Goal: Find specific page/section: Find specific page/section

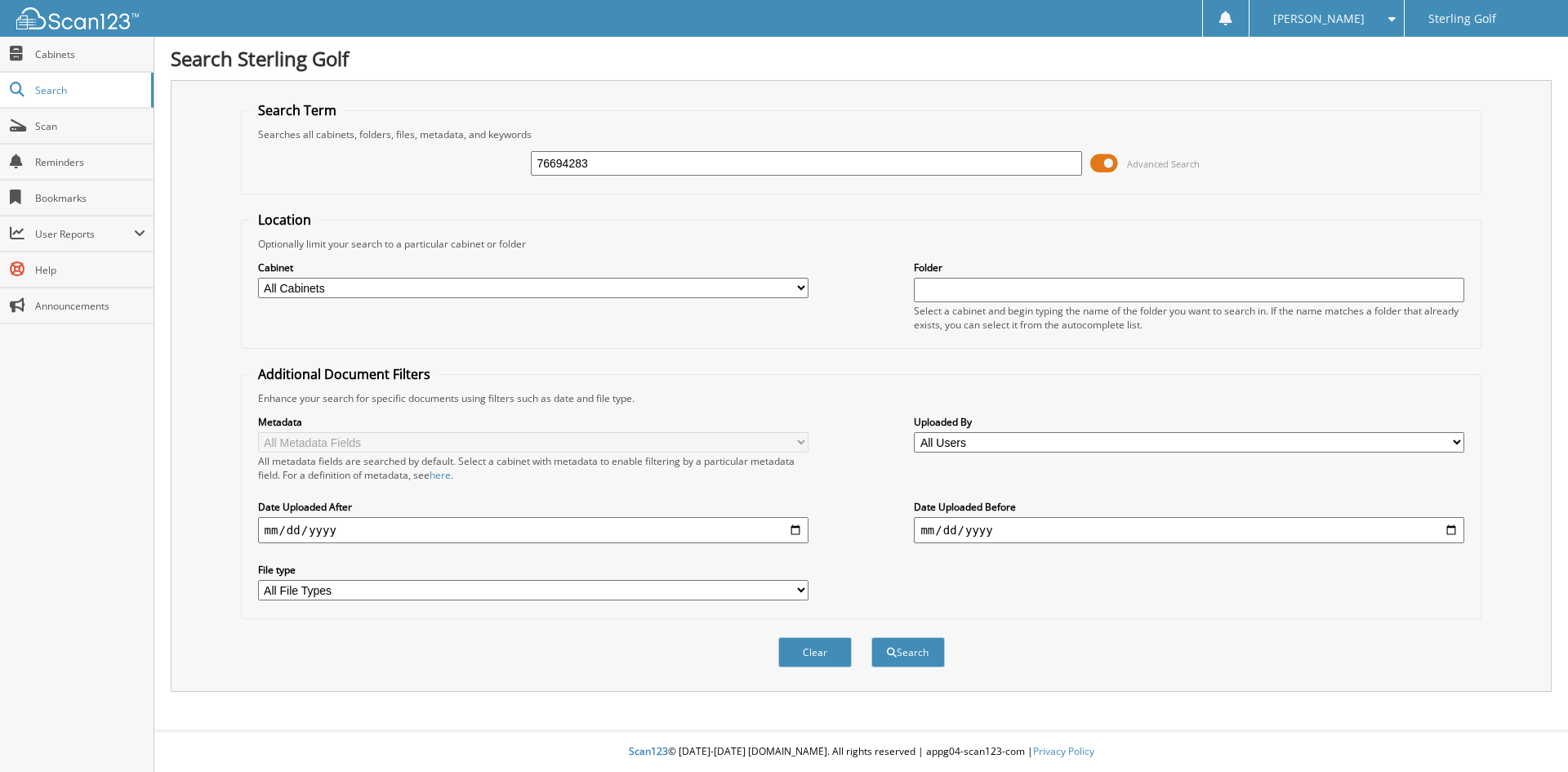
type input "76694283"
click at [871, 637] on button "Search" at bounding box center [908, 652] width 74 height 30
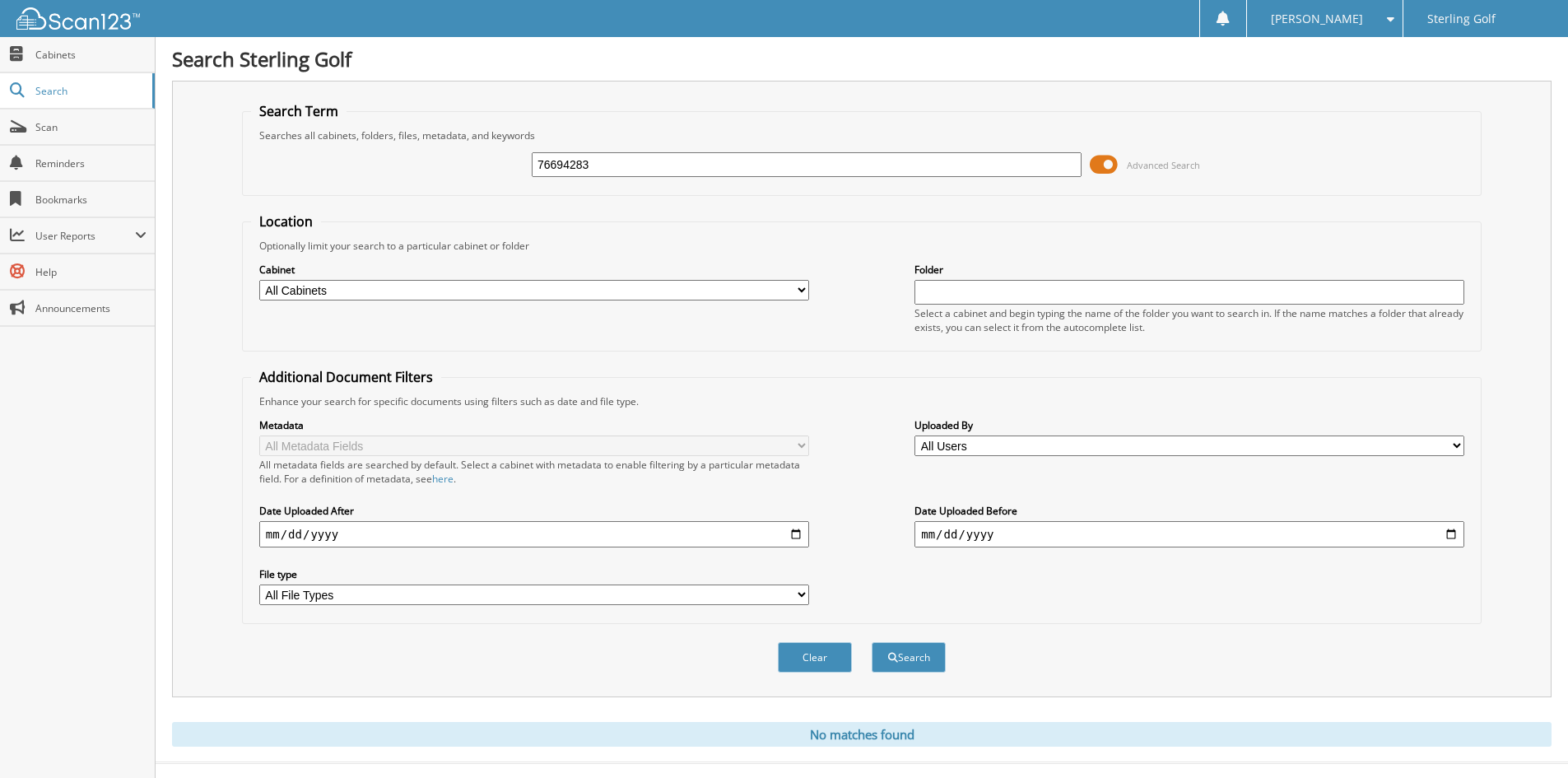
drag, startPoint x: 642, startPoint y: 170, endPoint x: 392, endPoint y: 162, distance: 250.1
click at [392, 162] on div "76694283 Advanced Search" at bounding box center [862, 164] width 1222 height 44
type input "76742981"
click at [872, 642] on button "Search" at bounding box center [908, 657] width 74 height 31
drag, startPoint x: 607, startPoint y: 163, endPoint x: 414, endPoint y: 148, distance: 193.6
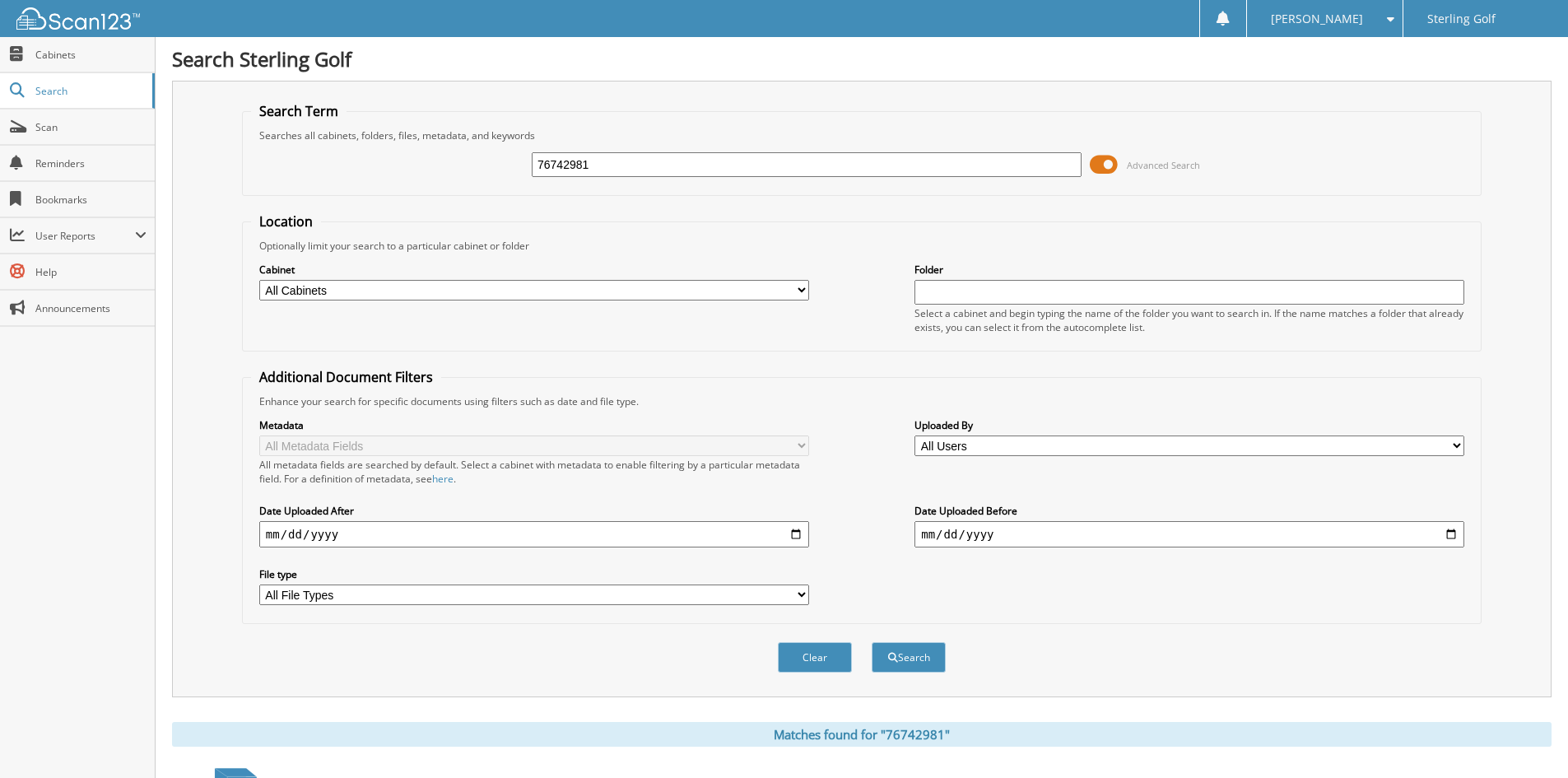
click at [414, 148] on div "76742981 Advanced Search" at bounding box center [862, 164] width 1222 height 44
type input "164721721"
click at [872, 642] on button "Search" at bounding box center [908, 657] width 74 height 31
drag, startPoint x: 610, startPoint y: 168, endPoint x: 487, endPoint y: 151, distance: 124.2
click at [487, 151] on div "164721721 Advanced Search" at bounding box center [862, 164] width 1222 height 44
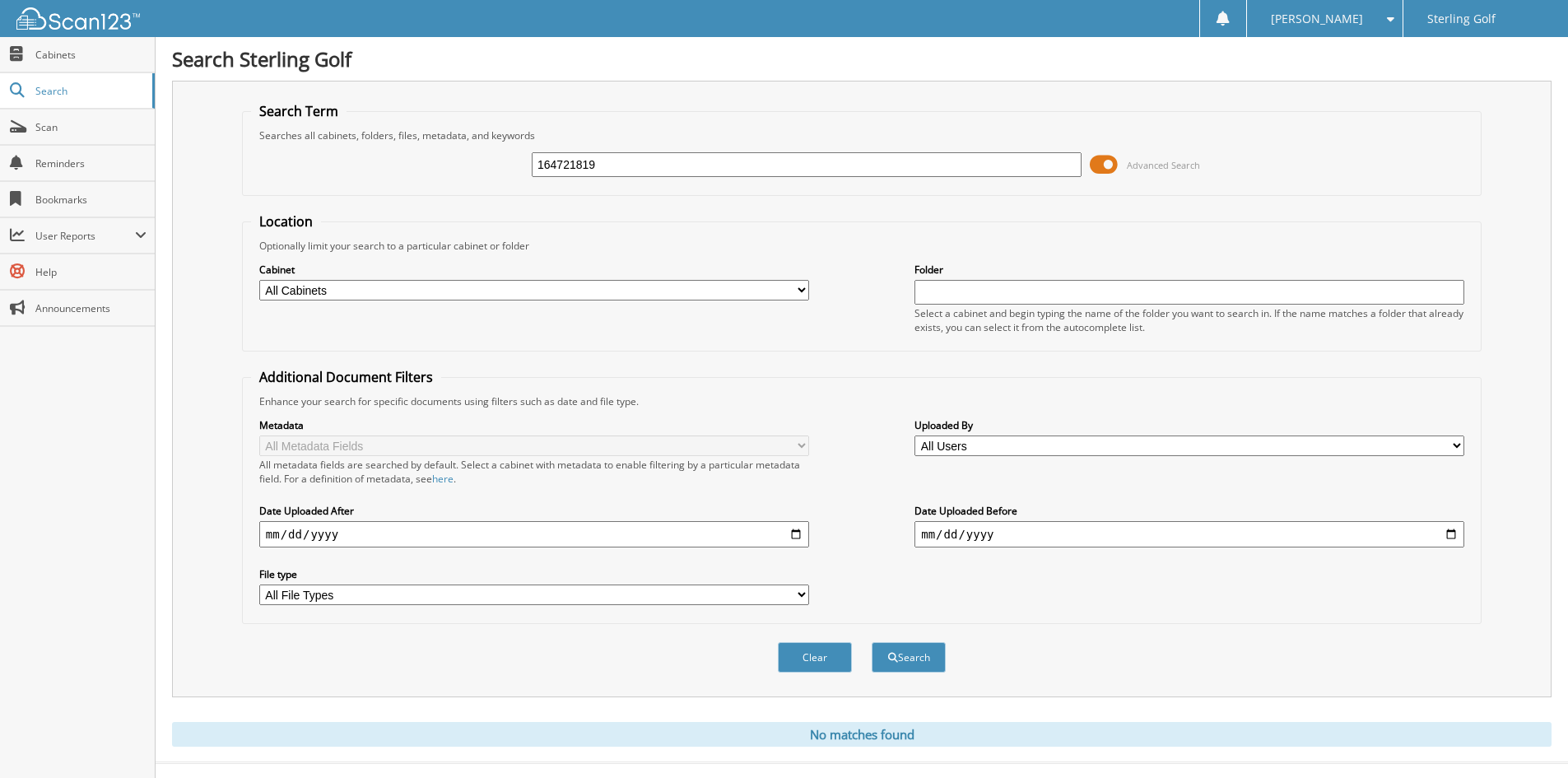
type input "164721819"
click at [872, 642] on button "Search" at bounding box center [908, 657] width 74 height 31
click at [94, 50] on span "Cabinets" at bounding box center [91, 55] width 111 height 14
